Goal: Check status: Check status

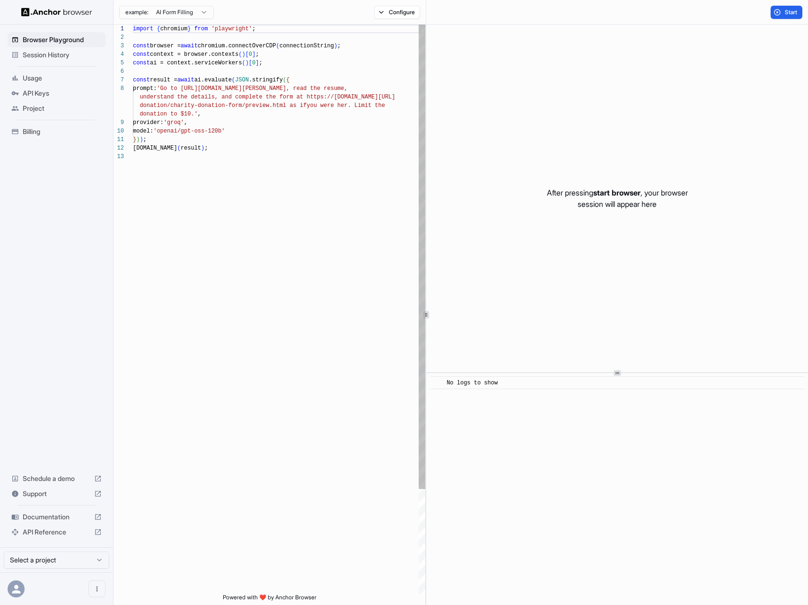
scroll to position [60, 0]
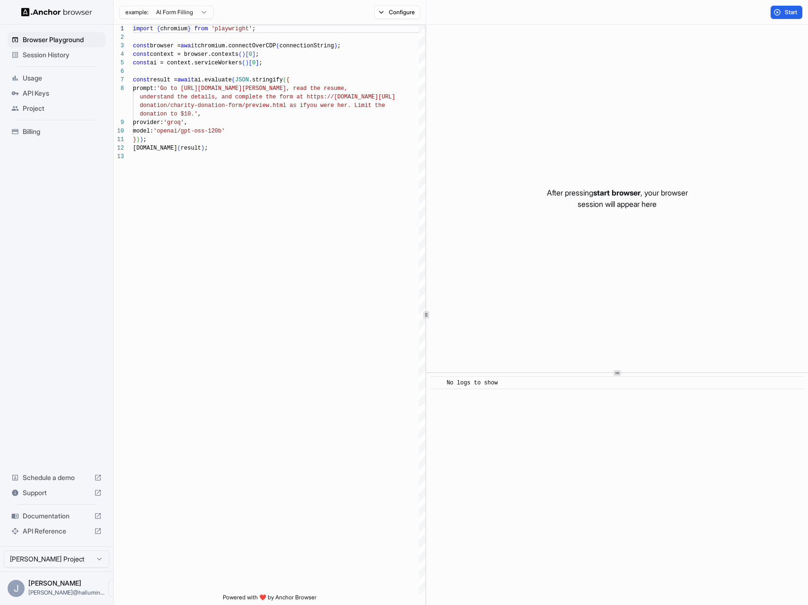
click at [48, 53] on span "Session History" at bounding box center [62, 54] width 79 height 9
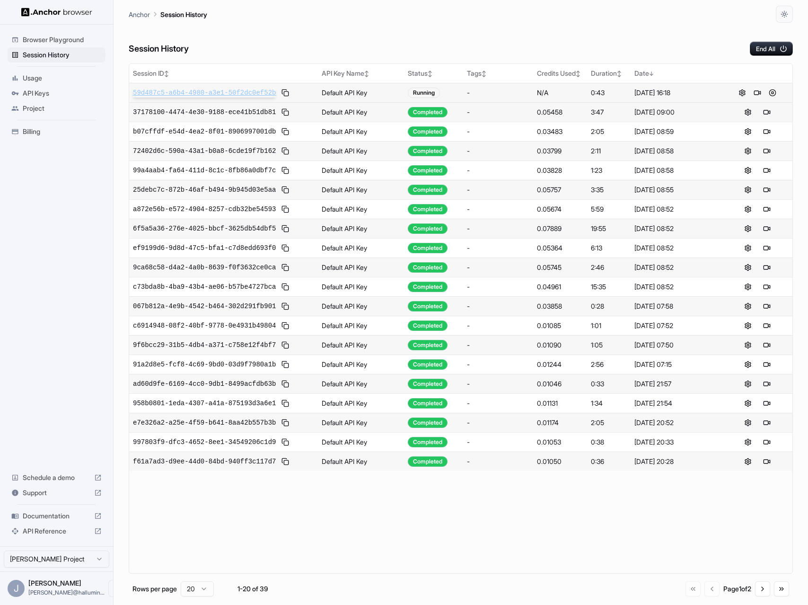
click at [193, 94] on span "59d487c5-a6b4-4980-a3e1-50f2dc0ef52b" at bounding box center [204, 92] width 143 height 9
click at [204, 93] on span "59d487c5-a6b4-4980-a3e1-50f2dc0ef52b" at bounding box center [204, 92] width 143 height 9
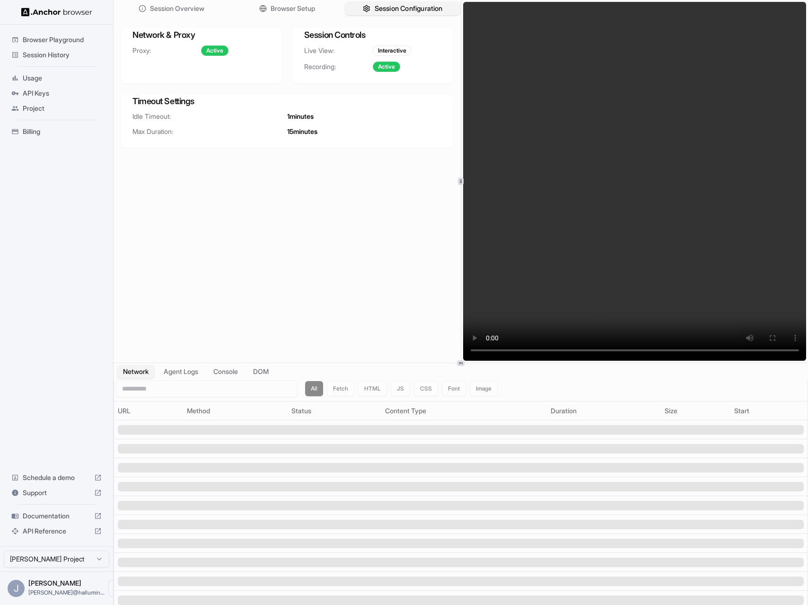
click at [386, 8] on span "Session Configuration" at bounding box center [409, 9] width 68 height 10
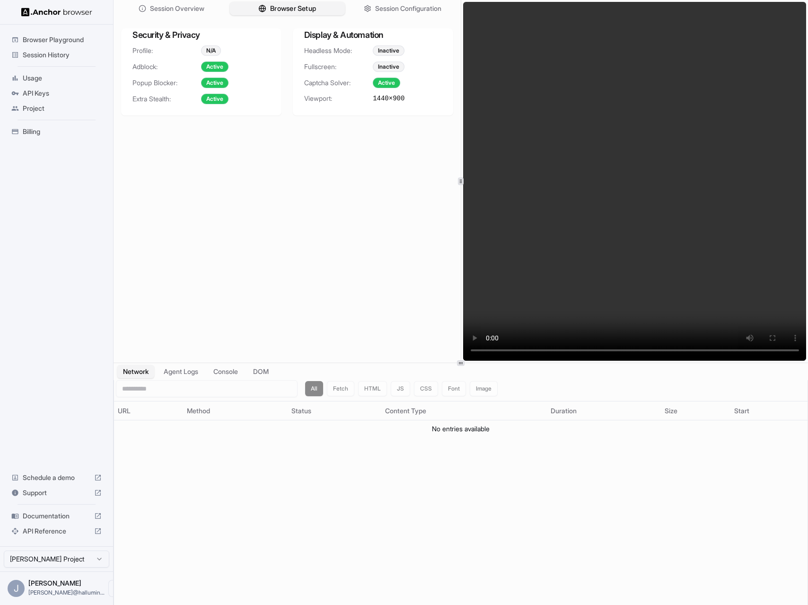
click at [292, 10] on span "Browser Setup" at bounding box center [293, 9] width 46 height 10
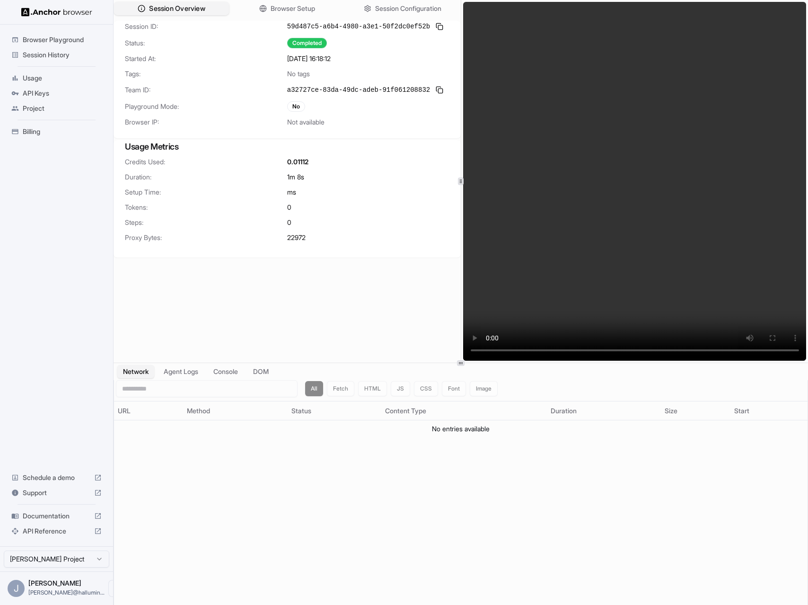
click at [200, 7] on span "Session Overview" at bounding box center [177, 9] width 56 height 10
click at [440, 21] on button at bounding box center [439, 26] width 11 height 11
click at [441, 28] on button at bounding box center [439, 26] width 11 height 11
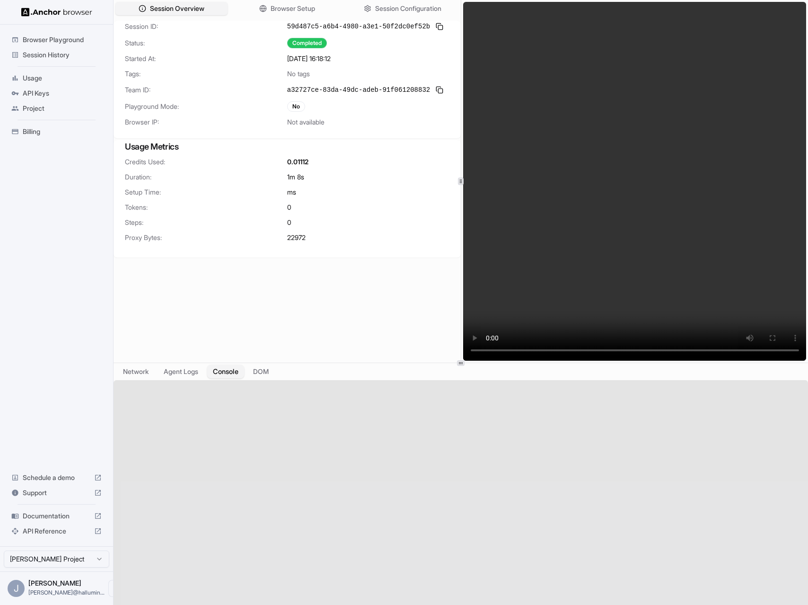
click at [234, 375] on button "Console" at bounding box center [225, 372] width 37 height 14
click at [140, 374] on button "Network" at bounding box center [136, 372] width 38 height 14
